Goal: Task Accomplishment & Management: Use online tool/utility

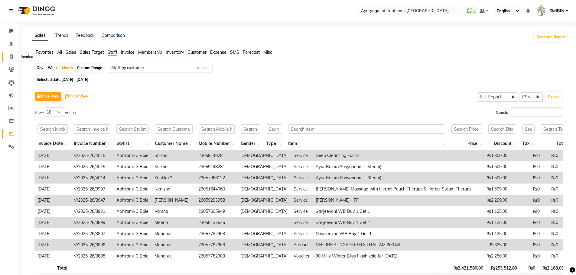
drag, startPoint x: 0, startPoint y: 0, endPoint x: 11, endPoint y: 55, distance: 55.9
click at [12, 55] on icon at bounding box center [11, 56] width 3 height 5
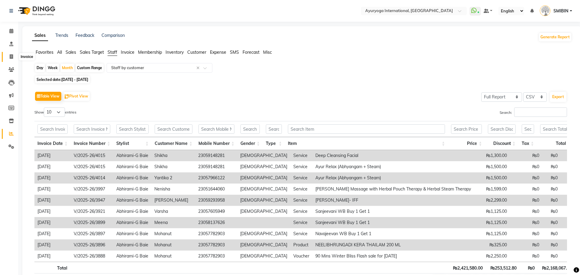
select select "service"
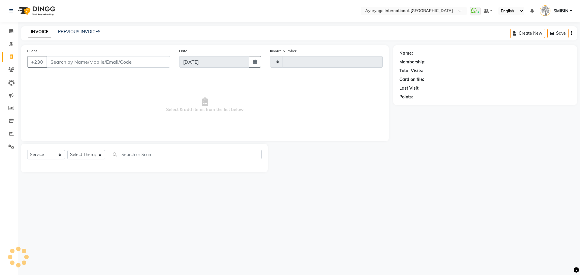
type input "5113"
select select "730"
click at [78, 33] on link "PREVIOUS INVOICES" at bounding box center [79, 31] width 43 height 5
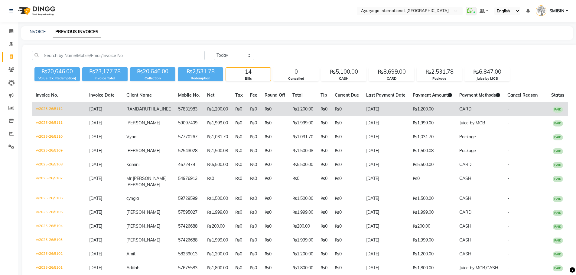
click at [290, 113] on td "₨1,200.00" at bounding box center [303, 109] width 28 height 14
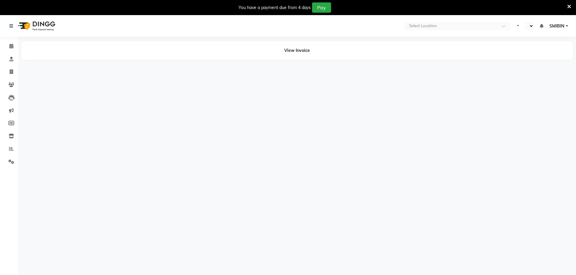
select select "en"
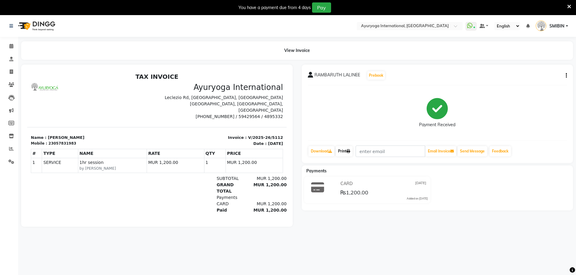
click at [341, 151] on link "Print" at bounding box center [343, 151] width 17 height 10
